Goal: Information Seeking & Learning: Learn about a topic

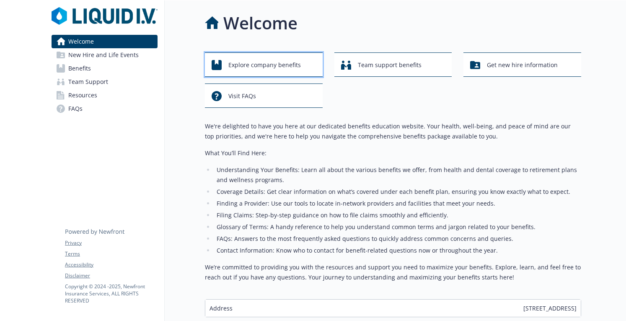
click at [275, 59] on span "Explore company benefits" at bounding box center [264, 65] width 73 height 16
